Goal: Communication & Community: Answer question/provide support

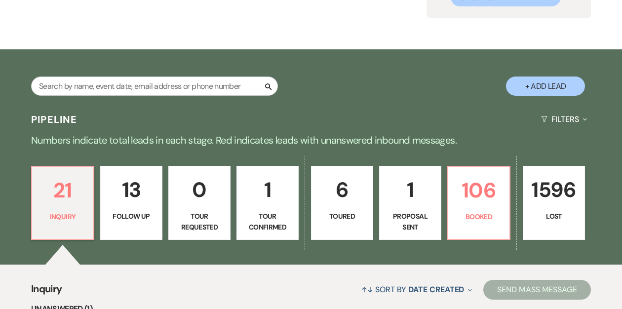
scroll to position [129, 0]
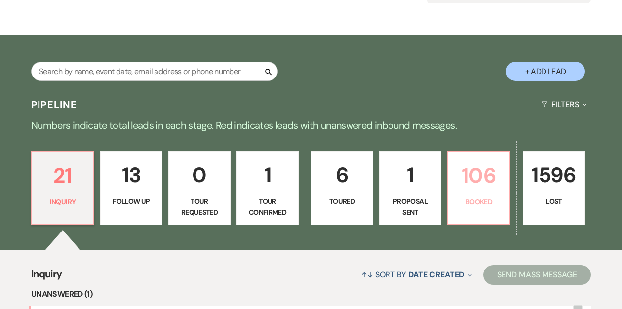
click at [487, 183] on p "106" at bounding box center [478, 175] width 49 height 33
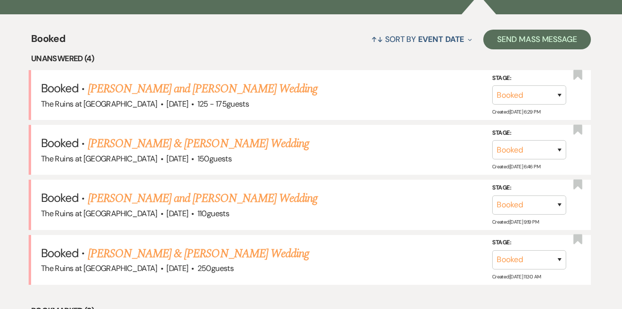
scroll to position [364, 0]
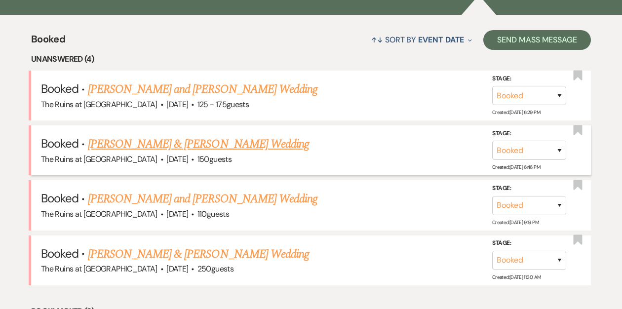
click at [144, 145] on link "[PERSON_NAME] & [PERSON_NAME] Wedding" at bounding box center [198, 144] width 221 height 18
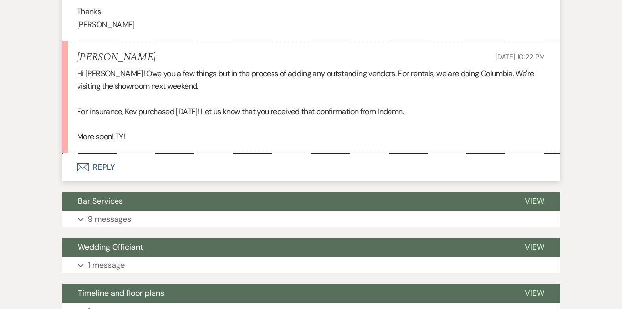
scroll to position [457, 0]
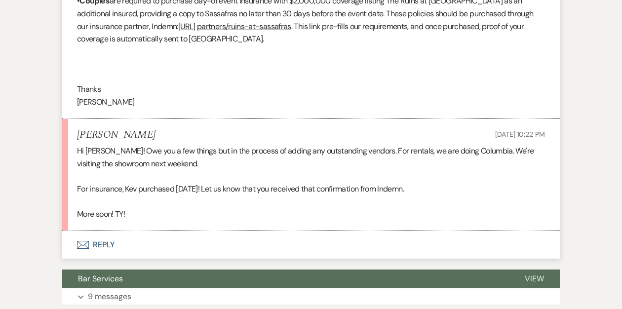
click at [103, 243] on button "Envelope Reply" at bounding box center [310, 245] width 497 height 28
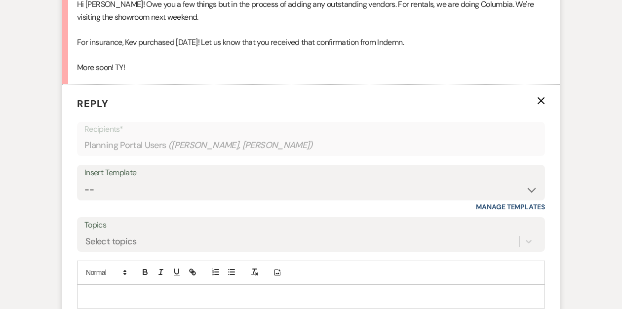
scroll to position [636, 0]
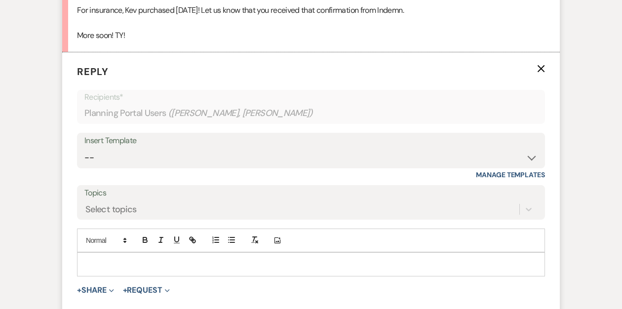
click at [98, 260] on p at bounding box center [311, 264] width 452 height 11
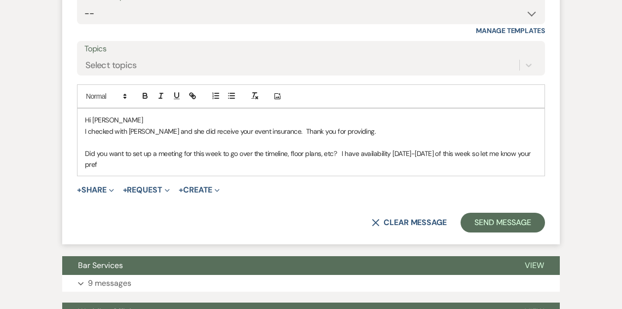
scroll to position [779, 0]
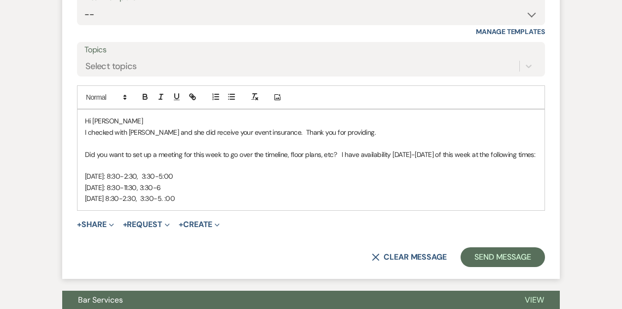
click at [111, 160] on p "Did you want to set up a meeting for this week to go over the timeline, floor p…" at bounding box center [311, 154] width 452 height 11
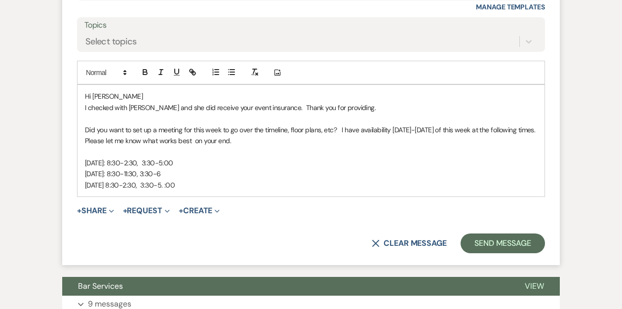
scroll to position [806, 0]
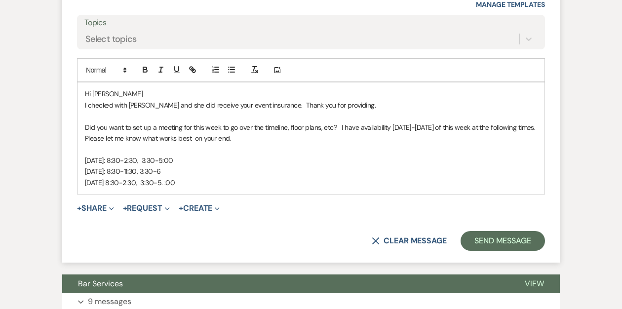
click at [208, 183] on p "[DATE] 8:30-2:30, 3:30-5. :00" at bounding box center [311, 182] width 452 height 11
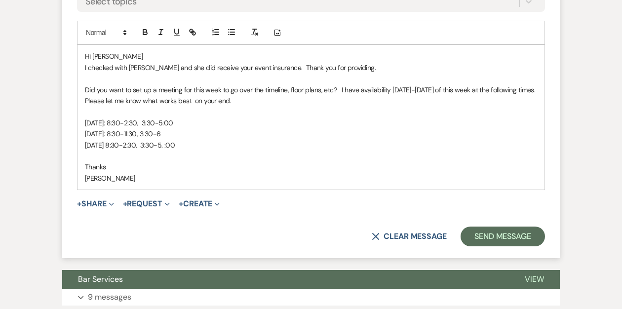
scroll to position [845, 0]
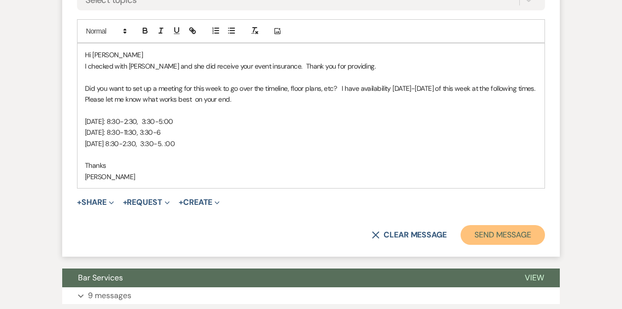
click at [485, 231] on button "Send Message" at bounding box center [502, 235] width 84 height 20
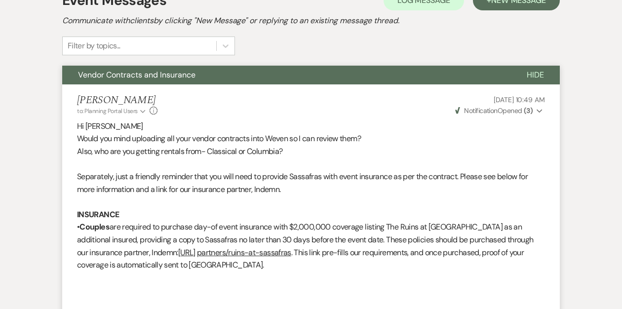
scroll to position [0, 0]
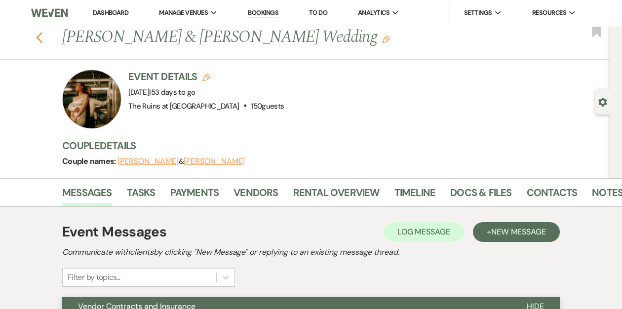
click at [40, 39] on use "button" at bounding box center [39, 37] width 6 height 11
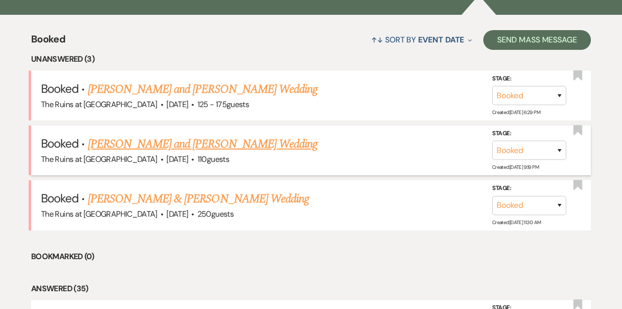
scroll to position [396, 0]
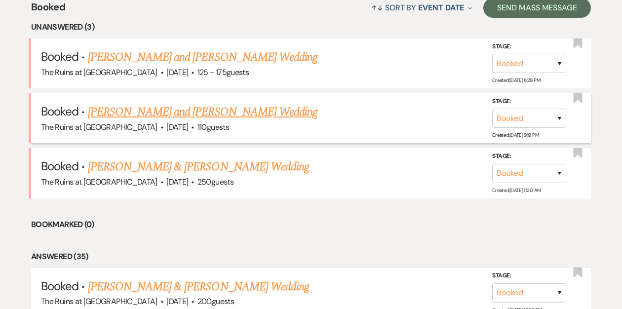
click at [125, 112] on link "[PERSON_NAME] and [PERSON_NAME] Wedding" at bounding box center [203, 112] width 230 height 18
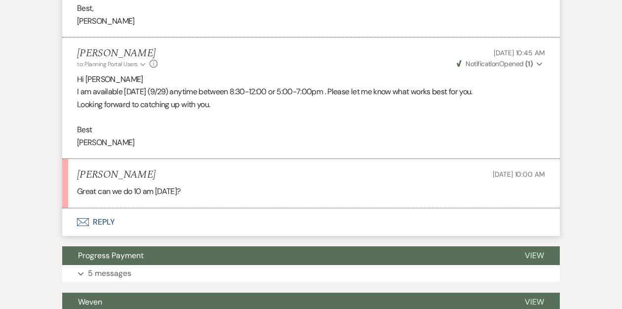
scroll to position [1688, 0]
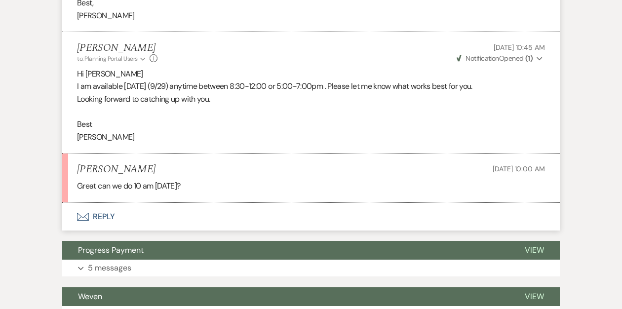
click at [98, 203] on button "Envelope Reply" at bounding box center [310, 217] width 497 height 28
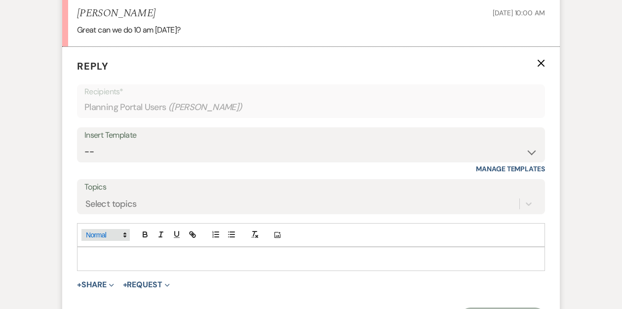
scroll to position [1870, 0]
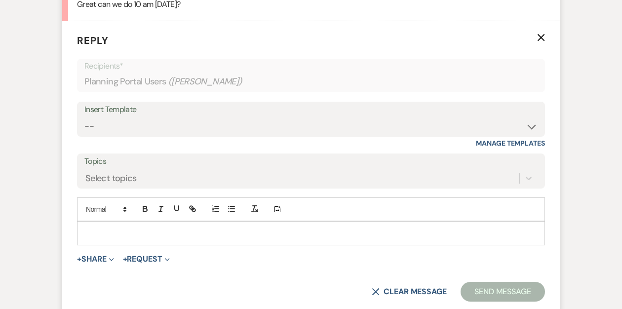
click at [92, 227] on p at bounding box center [311, 232] width 452 height 11
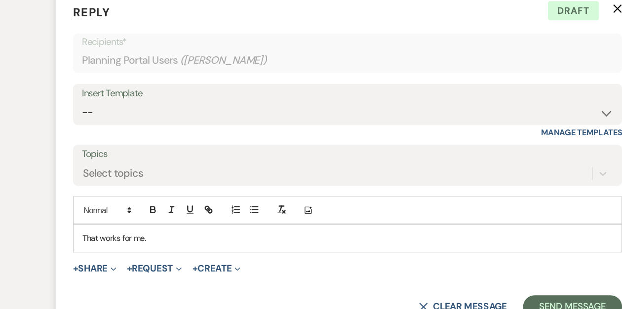
scroll to position [1909, 0]
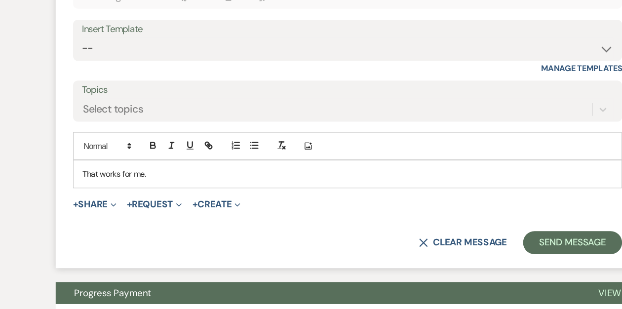
click at [86, 188] on p "That works for me." at bounding box center [311, 193] width 452 height 11
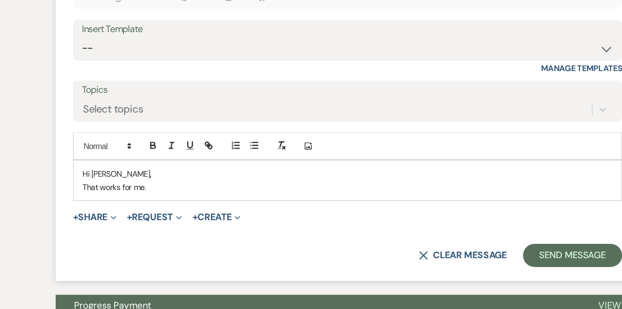
click at [145, 199] on p "That works for me." at bounding box center [311, 204] width 452 height 11
drag, startPoint x: 140, startPoint y: 192, endPoint x: 86, endPoint y: 190, distance: 53.8
click at [85, 199] on p "That works for me." at bounding box center [311, 204] width 452 height 11
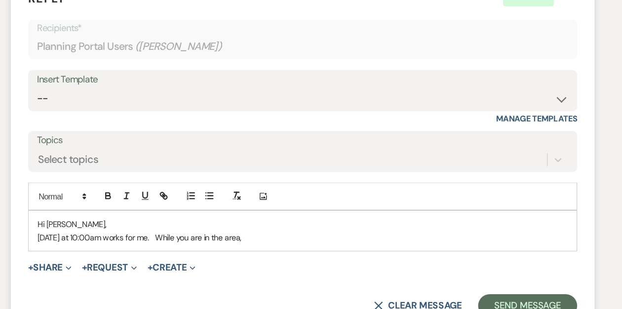
scroll to position [2045, 0]
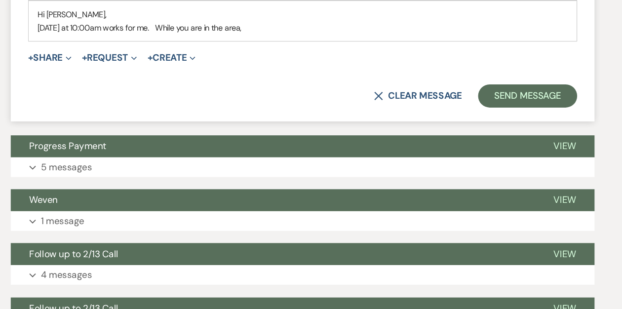
drag, startPoint x: 268, startPoint y: 56, endPoint x: 211, endPoint y: 56, distance: 57.2
click at [211, 64] on p "[DATE] at 10:00am works for me. While you are in the area," at bounding box center [311, 69] width 452 height 11
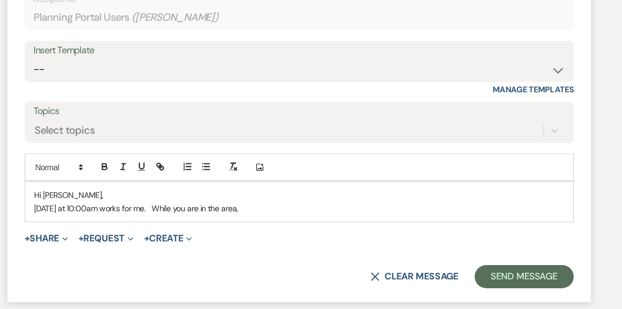
scroll to position [1935, 0]
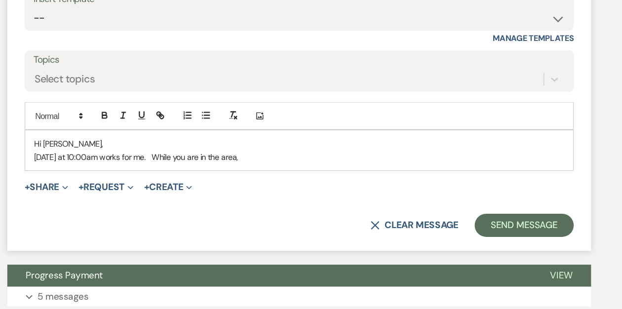
click at [274, 174] on p "[DATE] at 10:00am works for me. While you are in the area," at bounding box center [311, 179] width 452 height 11
drag, startPoint x: 260, startPoint y: 167, endPoint x: 203, endPoint y: 165, distance: 56.8
click at [203, 174] on p "[DATE] at 10:00am works for me. While you are in the area," at bounding box center [311, 179] width 452 height 11
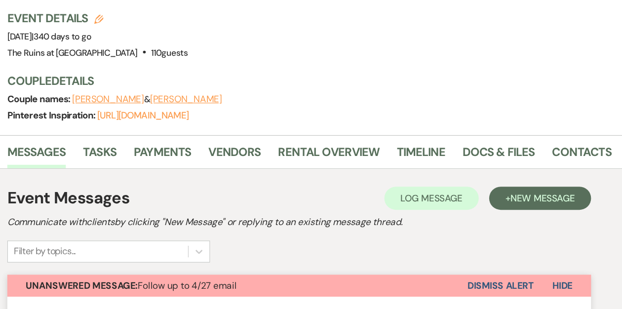
scroll to position [16, 0]
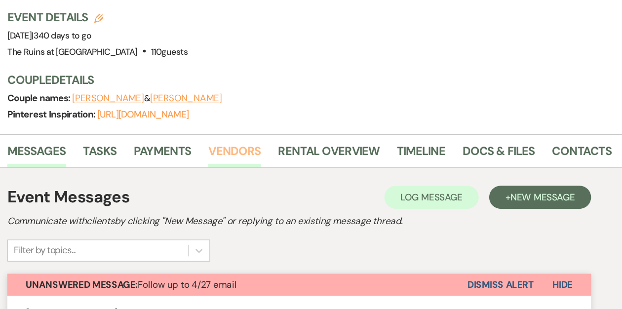
click at [250, 172] on link "Vendors" at bounding box center [255, 177] width 44 height 22
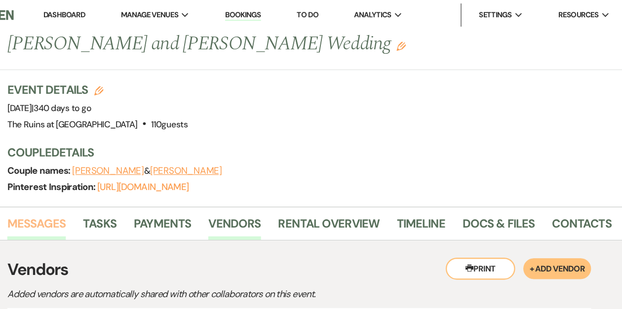
click at [93, 189] on link "Messages" at bounding box center [87, 194] width 50 height 22
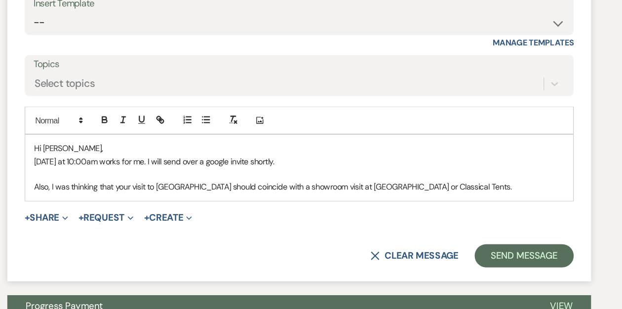
scroll to position [1997, 0]
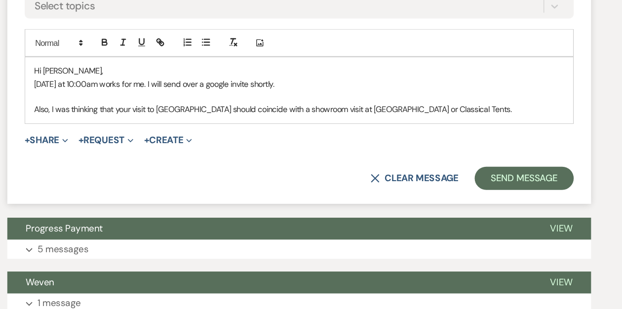
click at [432, 133] on p "Also, I was thinking that your visit to [GEOGRAPHIC_DATA] should coincide with …" at bounding box center [311, 138] width 452 height 11
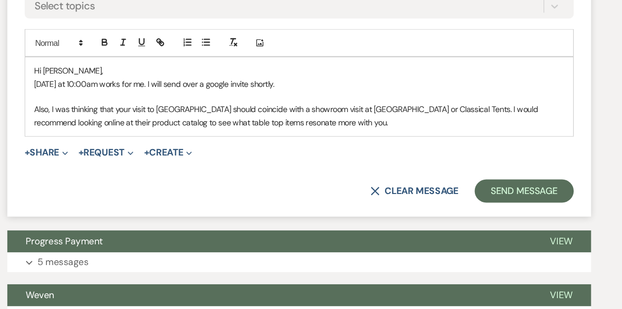
click at [219, 133] on p "Also, I was thinking that your visit to [GEOGRAPHIC_DATA] should coincide with …" at bounding box center [311, 144] width 452 height 22
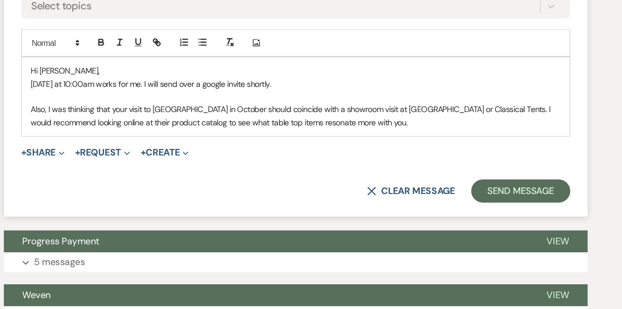
click at [359, 139] on p "Also, I was thinking that your visit to [GEOGRAPHIC_DATA] in October should coi…" at bounding box center [311, 144] width 452 height 22
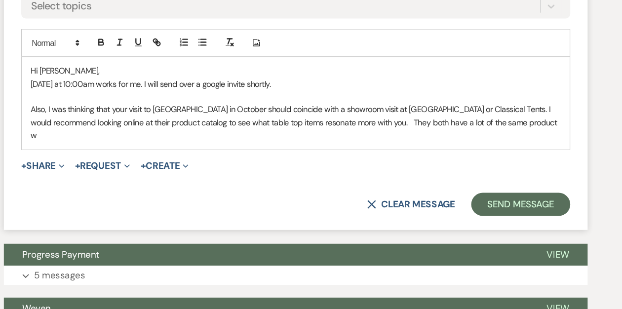
click at [195, 137] on p "Also, I was thinking that your visit to [GEOGRAPHIC_DATA] in October should coi…" at bounding box center [311, 149] width 452 height 33
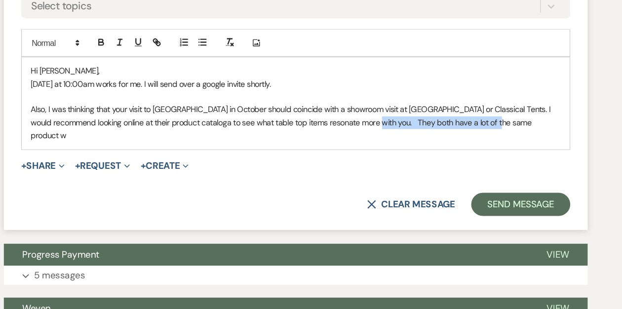
drag, startPoint x: 489, startPoint y: 139, endPoint x: 374, endPoint y: 140, distance: 114.5
click at [374, 140] on p "Also, I was thinking that your visit to [GEOGRAPHIC_DATA] in October should coi…" at bounding box center [311, 149] width 452 height 33
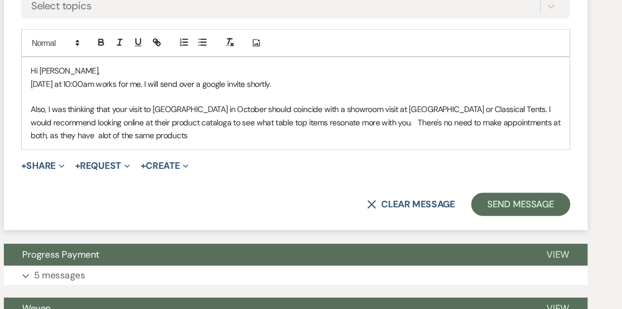
click at [198, 136] on p "Also, I was thinking that your visit to [GEOGRAPHIC_DATA] in October should coi…" at bounding box center [311, 149] width 452 height 33
click at [377, 138] on p "Also, I was thinking that your visit to [GEOGRAPHIC_DATA] in October should coi…" at bounding box center [311, 149] width 452 height 33
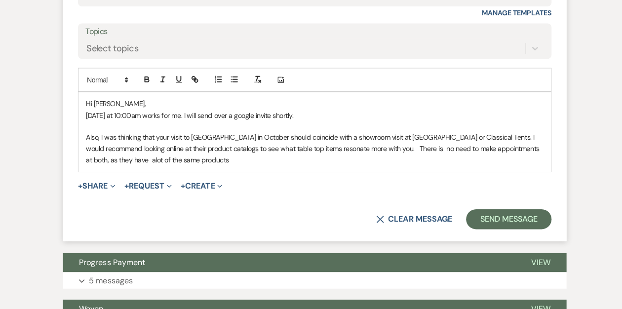
scroll to position [1997, 0]
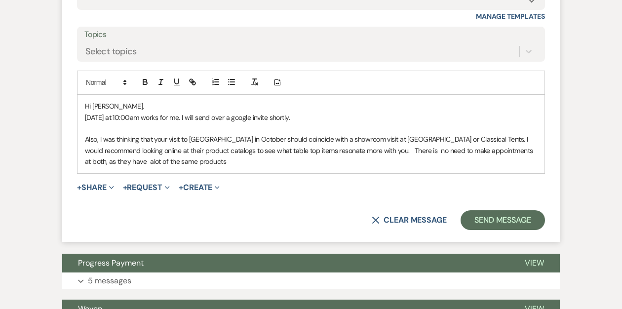
click at [189, 151] on p "Also, I was thinking that your visit to [GEOGRAPHIC_DATA] in October should coi…" at bounding box center [311, 150] width 452 height 33
drag, startPoint x: 193, startPoint y: 148, endPoint x: 198, endPoint y: 148, distance: 5.0
click at [194, 148] on p "Also, I was thinking that your visit to [GEOGRAPHIC_DATA] in October should coi…" at bounding box center [311, 150] width 452 height 33
click at [179, 149] on p "Also, I was thinking that your visit to [GEOGRAPHIC_DATA] in October should coi…" at bounding box center [311, 150] width 452 height 33
click at [217, 148] on p "Also, I was thinking that your visit to [GEOGRAPHIC_DATA] in October should coi…" at bounding box center [311, 150] width 452 height 33
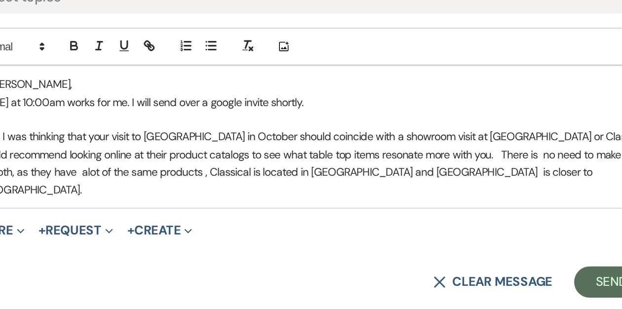
click at [181, 149] on p "Also, I was thinking that your visit to [GEOGRAPHIC_DATA] in October should coi…" at bounding box center [311, 156] width 452 height 44
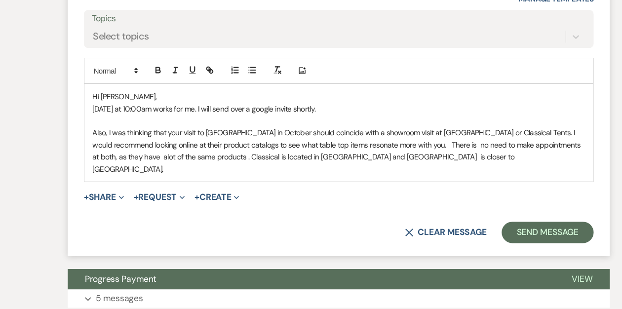
click at [398, 145] on p "Also, I was thinking that your visit to [GEOGRAPHIC_DATA] in October should coi…" at bounding box center [311, 156] width 452 height 44
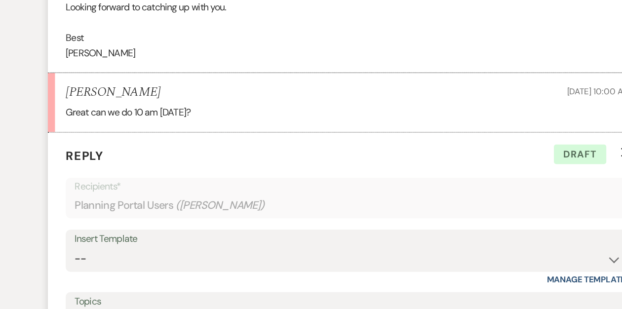
scroll to position [1918, 0]
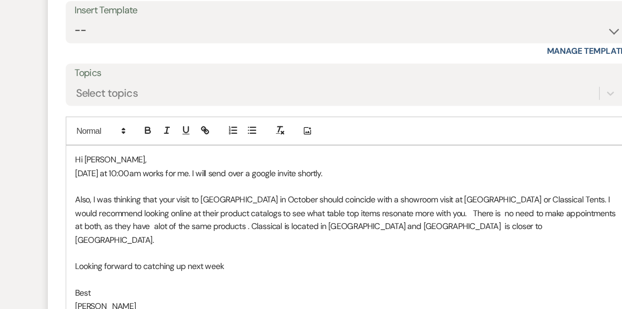
click at [115, 179] on p "Hi [PERSON_NAME]," at bounding box center [311, 184] width 452 height 11
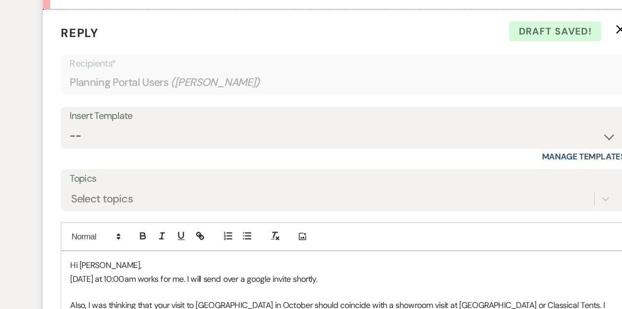
scroll to position [1942, 0]
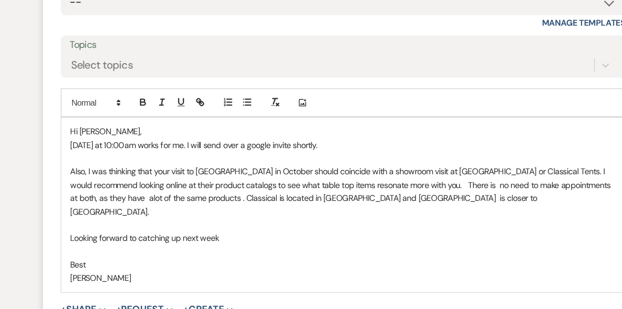
click at [227, 256] on p at bounding box center [311, 261] width 452 height 11
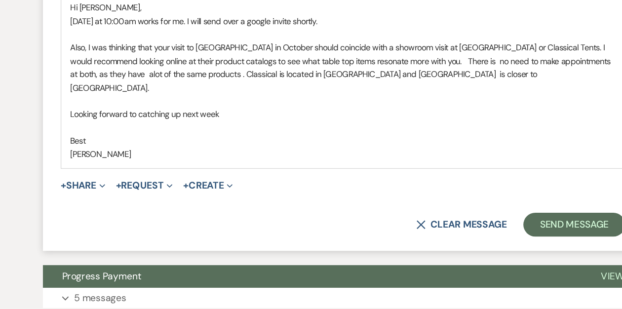
scroll to position [2058, 0]
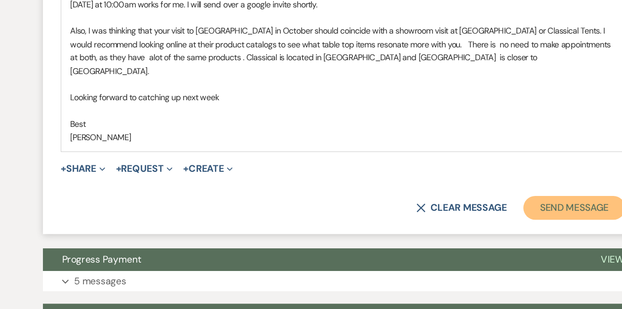
click at [487, 215] on button "Send Message" at bounding box center [502, 225] width 84 height 20
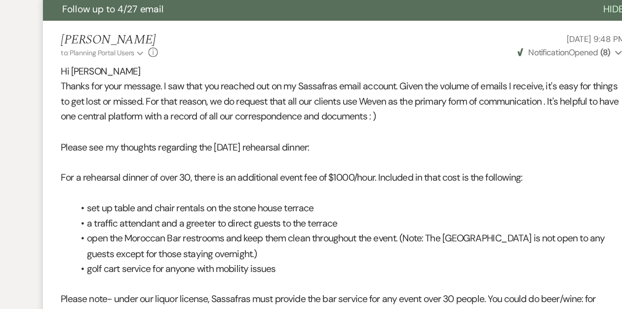
scroll to position [146, 0]
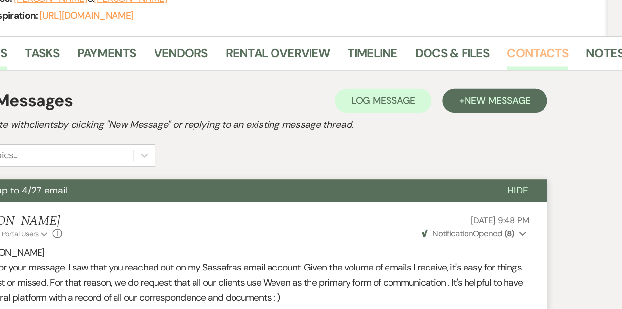
click at [561, 44] on link "Contacts" at bounding box center [551, 48] width 51 height 22
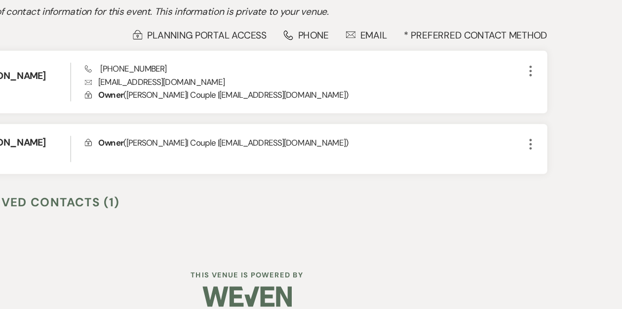
scroll to position [197, 0]
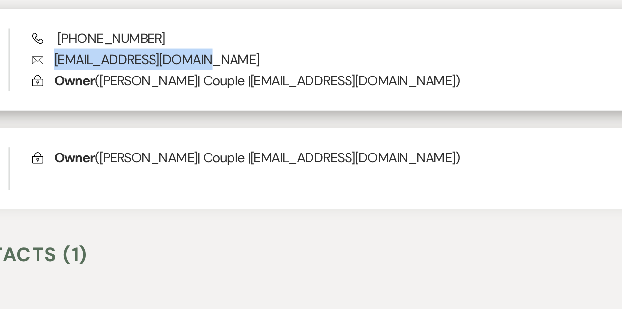
drag, startPoint x: 187, startPoint y: 109, endPoint x: 268, endPoint y: 110, distance: 80.9
click at [268, 110] on p "Envelope [EMAIL_ADDRESS][DOMAIN_NAME]" at bounding box center [358, 111] width 364 height 11
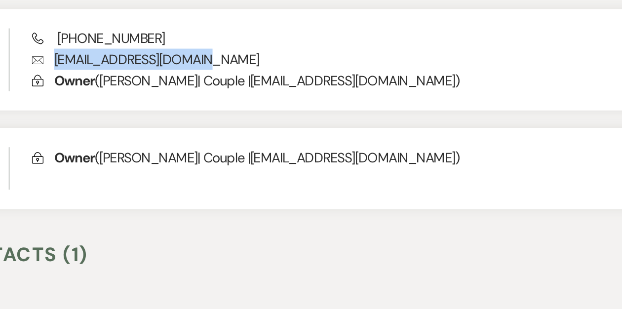
copy p "[EMAIL_ADDRESS][DOMAIN_NAME]"
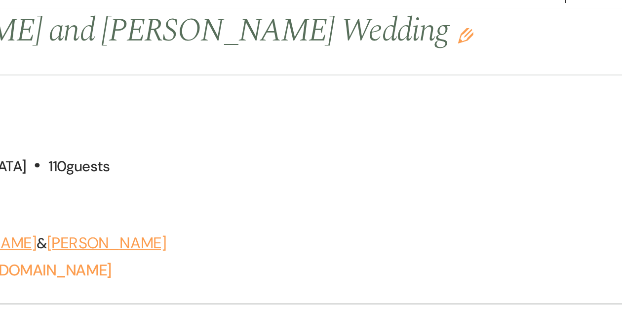
scroll to position [0, 0]
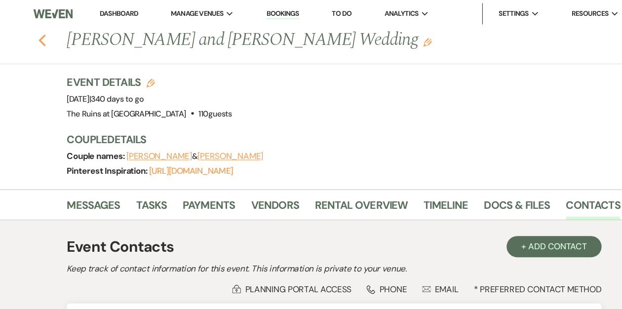
click at [39, 40] on use "button" at bounding box center [39, 37] width 6 height 11
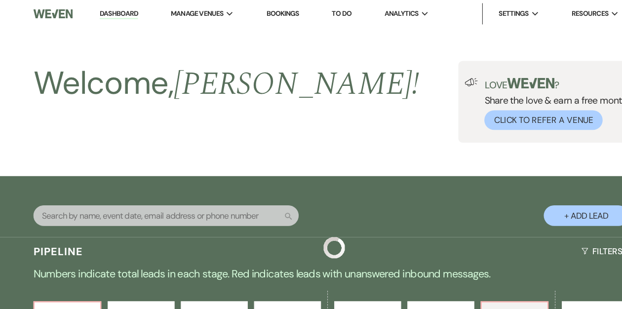
scroll to position [396, 0]
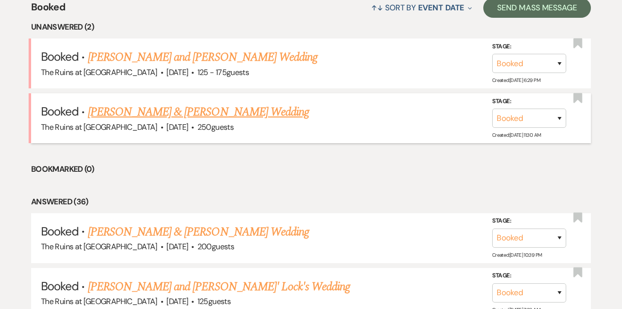
click at [165, 110] on link "[PERSON_NAME] & [PERSON_NAME] Wedding" at bounding box center [198, 112] width 221 height 18
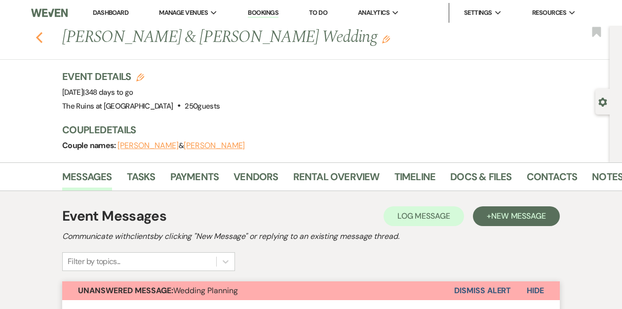
click at [38, 37] on icon "Previous" at bounding box center [39, 38] width 7 height 12
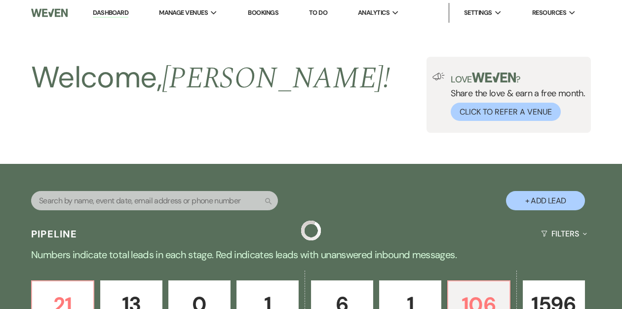
scroll to position [396, 0]
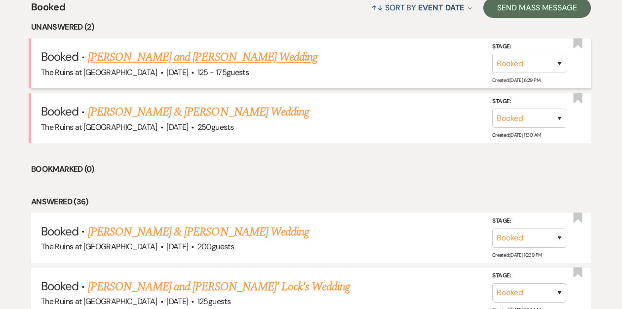
click at [181, 61] on link "[PERSON_NAME] and [PERSON_NAME] Wedding" at bounding box center [203, 57] width 230 height 18
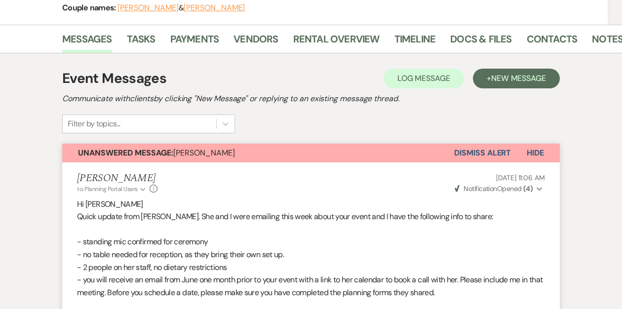
scroll to position [142, 0]
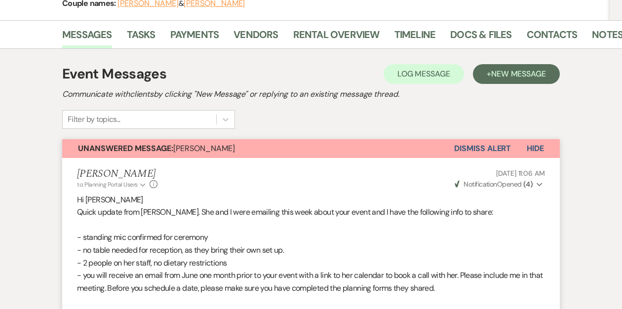
click at [477, 147] on button "Dismiss Alert" at bounding box center [482, 148] width 57 height 19
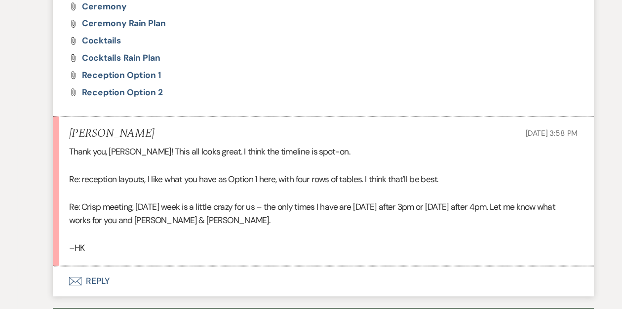
scroll to position [1050, 0]
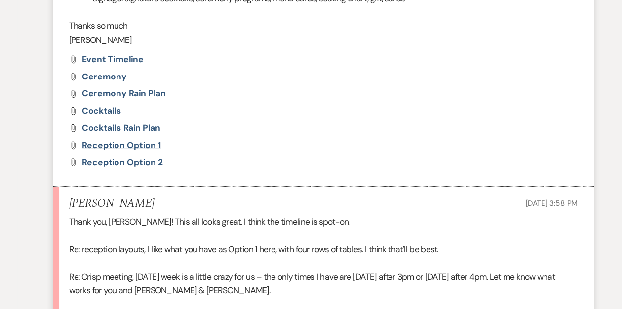
click at [116, 128] on span "Reception Option 1" at bounding box center [125, 133] width 73 height 10
click at [128, 81] on span "Ceremony Rain Plan" at bounding box center [127, 86] width 77 height 10
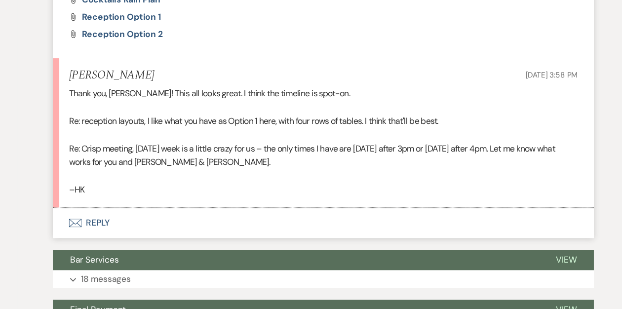
scroll to position [1144, 0]
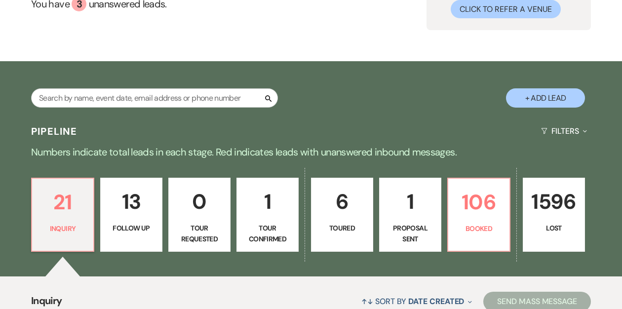
scroll to position [125, 0]
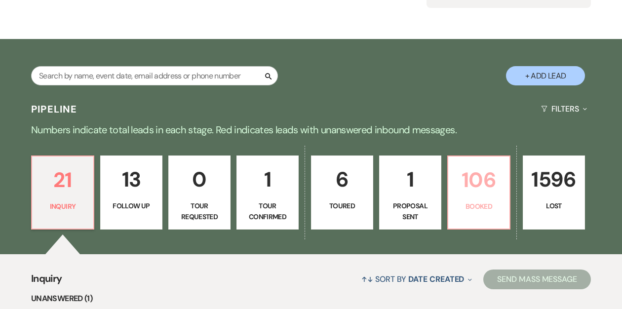
click at [479, 192] on p "106" at bounding box center [478, 179] width 49 height 33
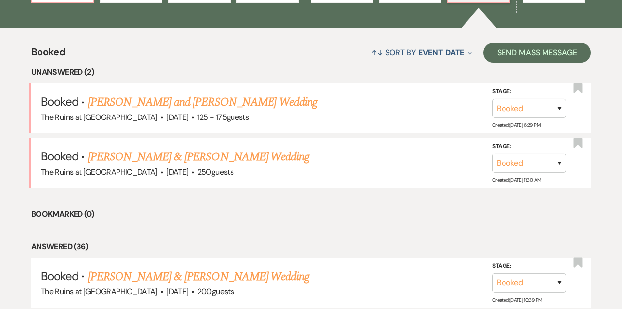
scroll to position [352, 0]
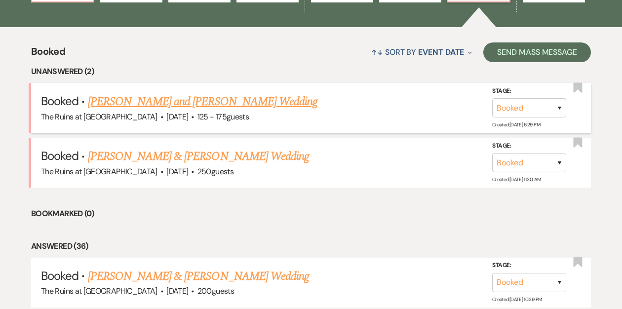
click at [225, 103] on link "[PERSON_NAME] and [PERSON_NAME] Wedding" at bounding box center [203, 102] width 230 height 18
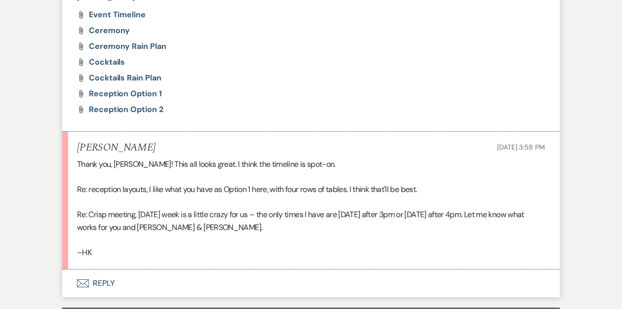
scroll to position [767, 0]
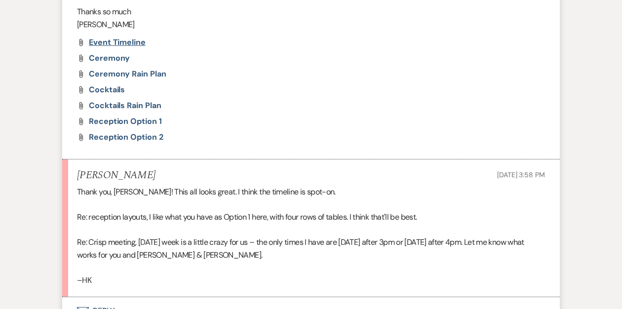
click at [132, 41] on span "Event Timeline" at bounding box center [117, 42] width 57 height 10
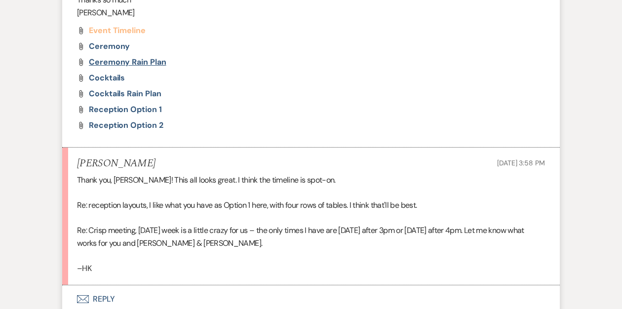
scroll to position [770, 0]
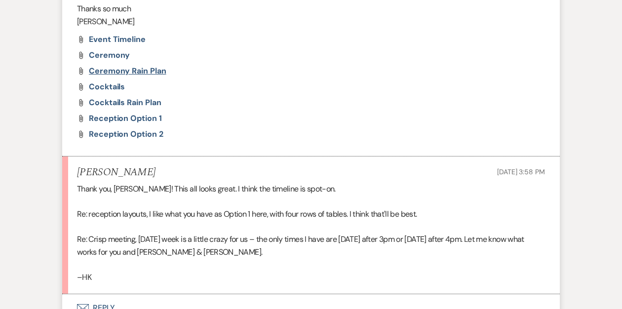
click at [110, 72] on span "Ceremony Rain Plan" at bounding box center [127, 71] width 77 height 10
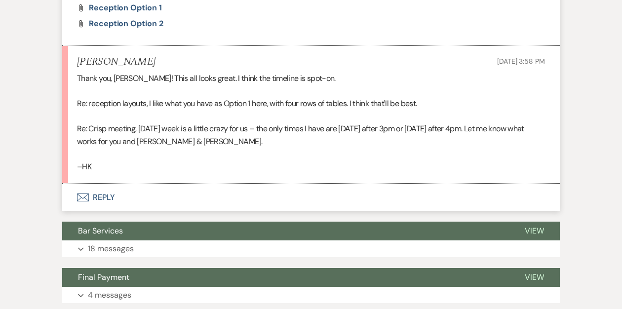
click at [101, 198] on button "Envelope Reply" at bounding box center [310, 198] width 497 height 28
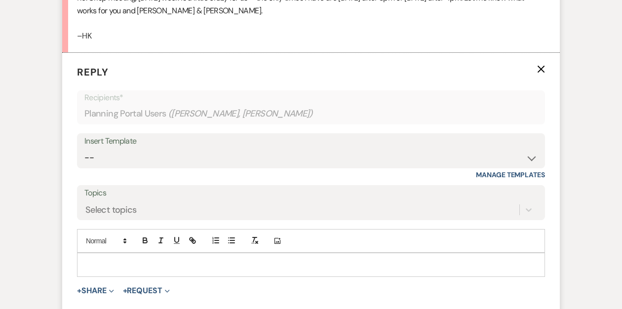
scroll to position [1011, 0]
click at [91, 259] on p at bounding box center [311, 264] width 452 height 11
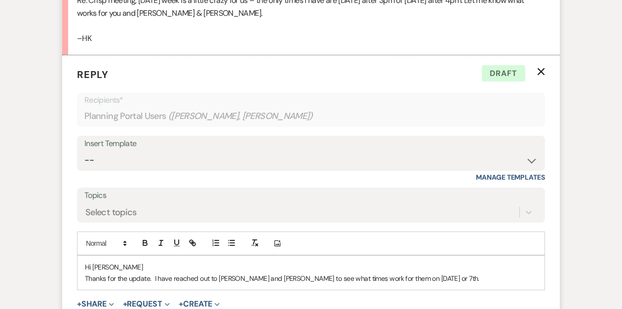
scroll to position [1072, 0]
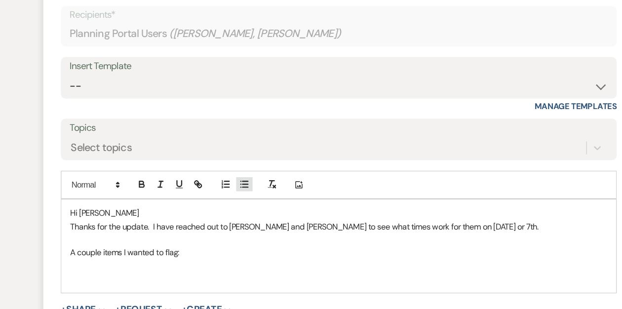
click at [232, 179] on icon "button" at bounding box center [231, 179] width 9 height 9
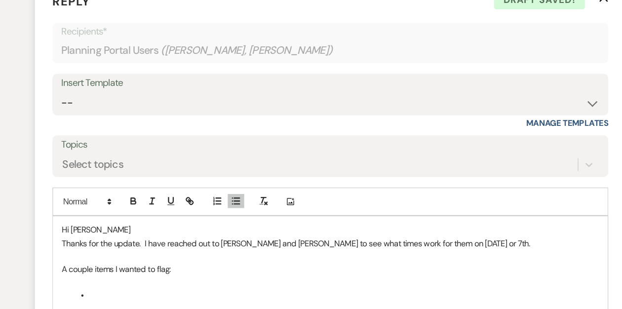
scroll to position [1043, 0]
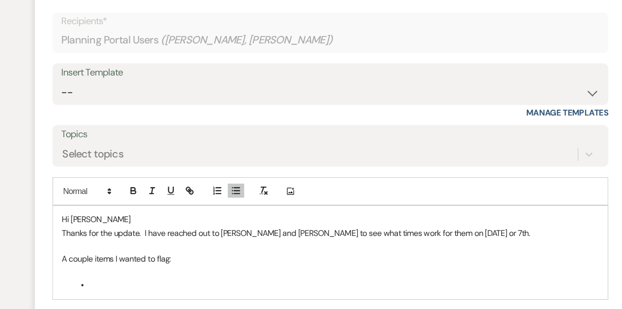
click at [149, 244] on p "Thanks for the update. I have reached out to Matt and Casey to see what times w…" at bounding box center [311, 244] width 452 height 11
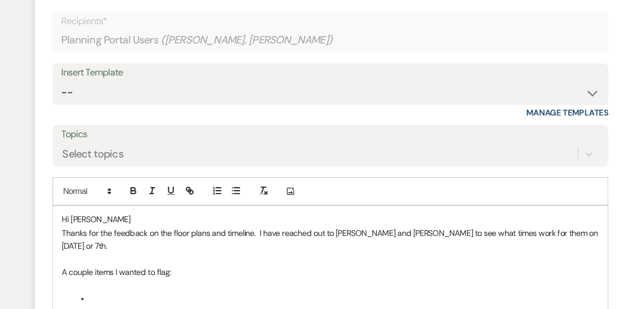
click at [116, 295] on li at bounding box center [316, 300] width 442 height 11
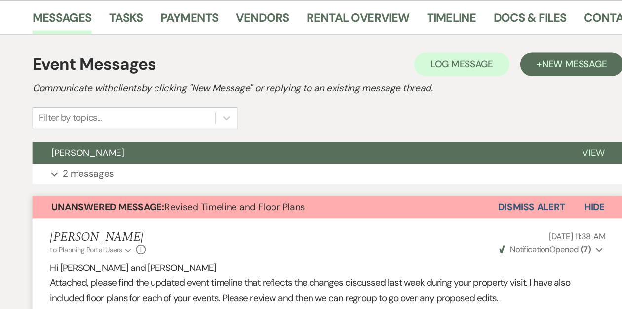
scroll to position [160, 0]
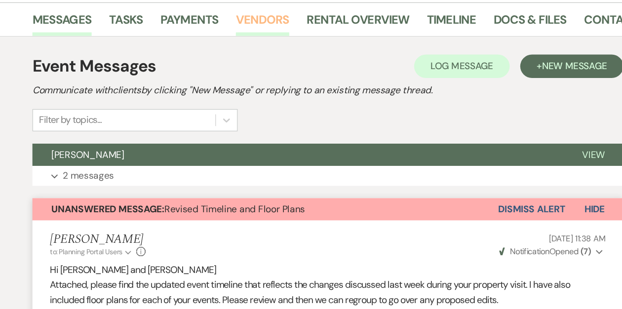
click at [250, 14] on link "Vendors" at bounding box center [255, 19] width 44 height 22
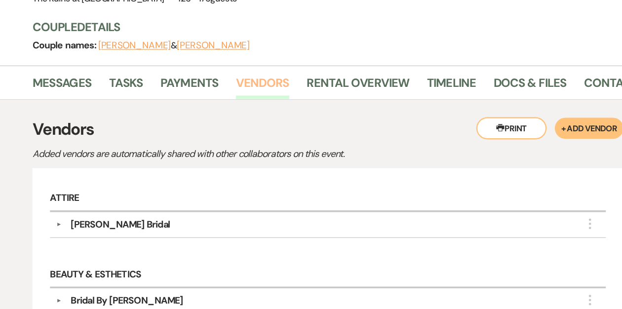
scroll to position [4, 0]
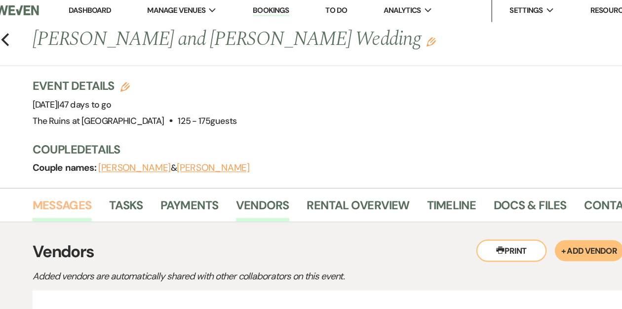
click at [87, 173] on link "Messages" at bounding box center [87, 176] width 50 height 22
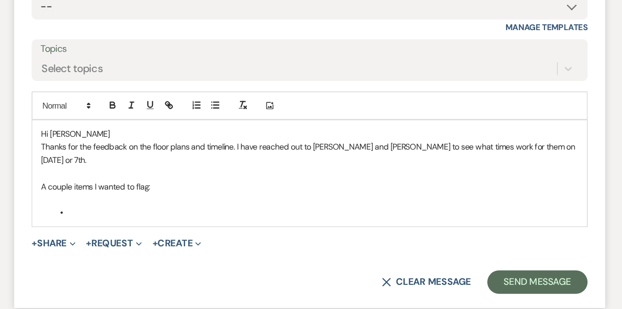
scroll to position [1071, 0]
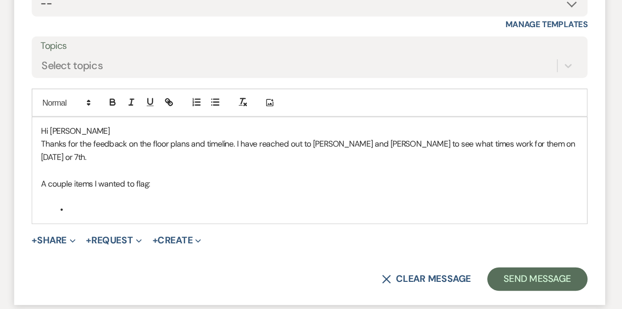
click at [175, 198] on p "A couple items I wanted to flag:" at bounding box center [311, 203] width 452 height 11
click at [197, 198] on p "A couple items I wanted to flag on the rental order :" at bounding box center [311, 203] width 452 height 11
click at [111, 220] on li at bounding box center [316, 225] width 442 height 11
